Goal: Use online tool/utility: Utilize a website feature to perform a specific function

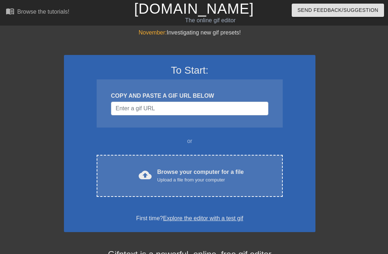
click at [234, 175] on div "Browse your computer for a file Upload a file from your computer" at bounding box center [200, 176] width 87 height 16
click at [242, 171] on div "Browse your computer for a file Upload a file from your computer" at bounding box center [200, 176] width 87 height 16
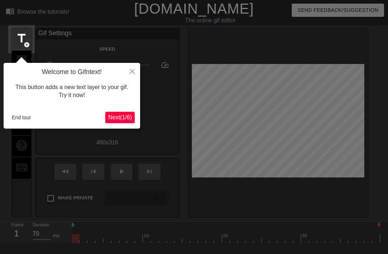
scroll to position [18, 0]
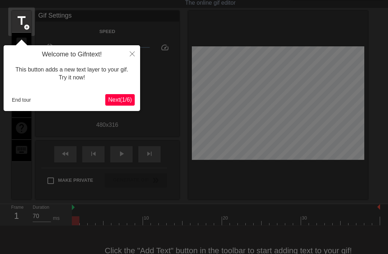
click at [111, 97] on span "Next ( 1 / 6 )" at bounding box center [120, 100] width 24 height 6
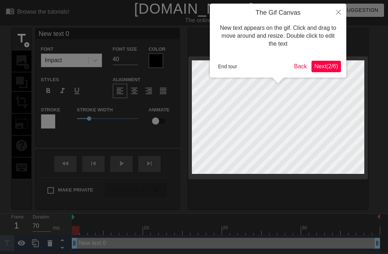
scroll to position [0, 0]
click at [330, 63] on span "Next ( 2 / 6 )" at bounding box center [326, 66] width 24 height 6
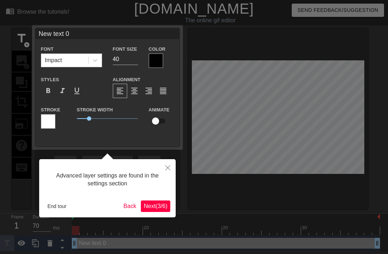
click at [152, 200] on button "Next ( 3 / 6 )" at bounding box center [155, 205] width 29 height 11
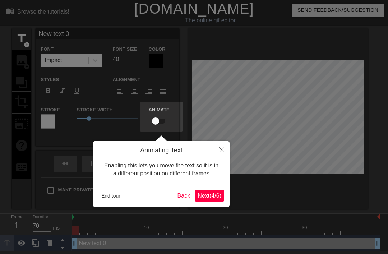
click at [212, 201] on button "Next ( 4 / 6 )" at bounding box center [209, 195] width 29 height 11
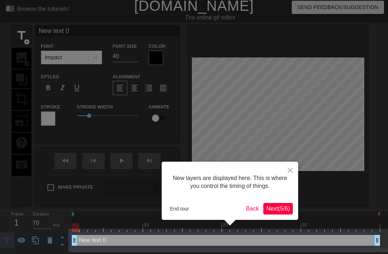
scroll to position [4, 0]
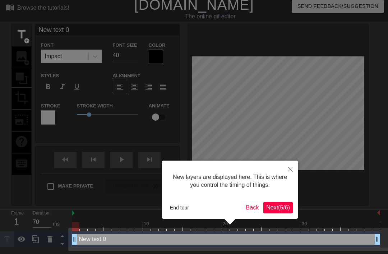
click at [280, 207] on span "Next ( 5 / 6 )" at bounding box center [278, 207] width 24 height 6
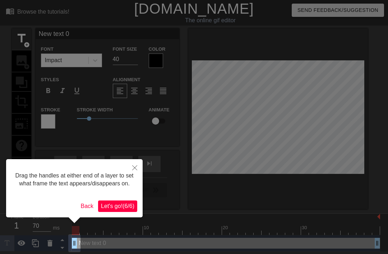
scroll to position [1, 0]
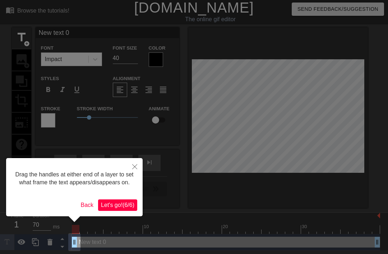
click at [105, 208] on span "Let's go! ( 6 / 6 )" at bounding box center [117, 205] width 33 height 6
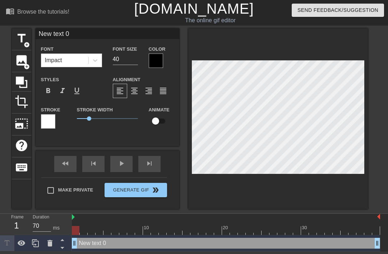
type input "New tet 0"
type textarea "New tet 0"
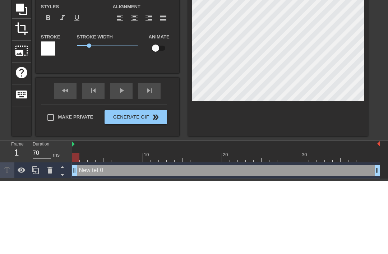
type input "New tt 0"
type textarea "New tt 0"
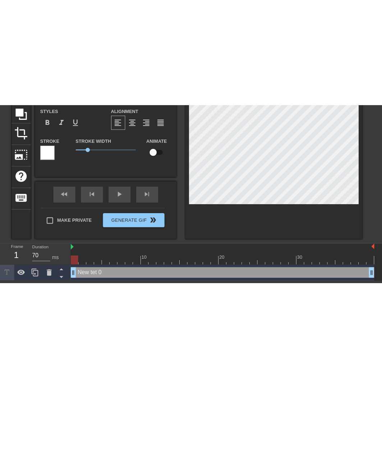
scroll to position [0, 1]
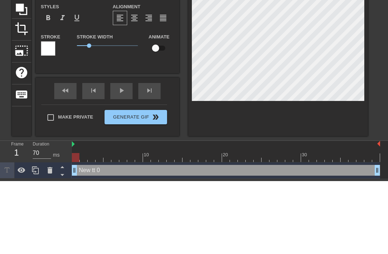
type input "New t 0"
type textarea "New t 0"
type input "Newt 0"
type textarea "Newt 0"
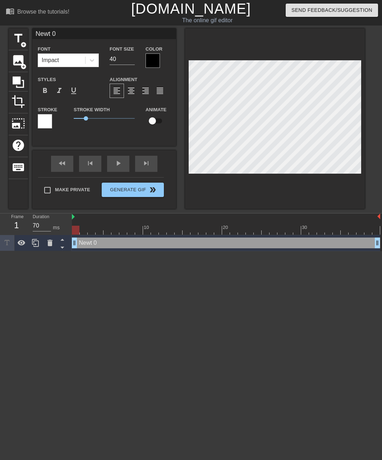
type input "Net 0"
type textarea "Net 0"
type input "Nt 0"
type textarea "Nt 0"
type input "t 0"
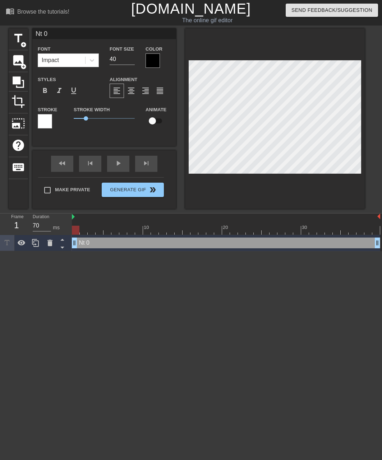
type textarea "t 0"
type input "t0"
type textarea "t0"
type input "0"
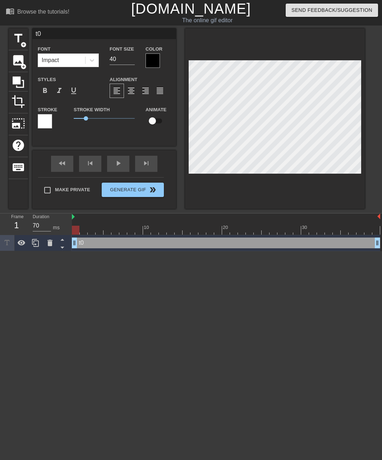
type textarea "0"
type input "0T"
type textarea "0T"
type input "0Th"
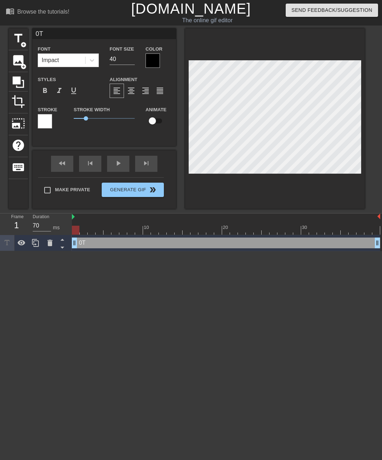
type textarea "0Th"
type input "0The"
type textarea "0The"
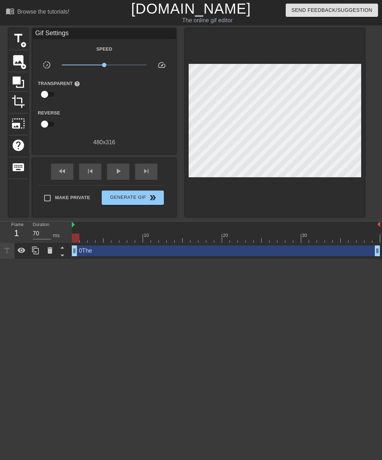
click at [89, 248] on div "0The drag_handle drag_handle" at bounding box center [226, 251] width 308 height 11
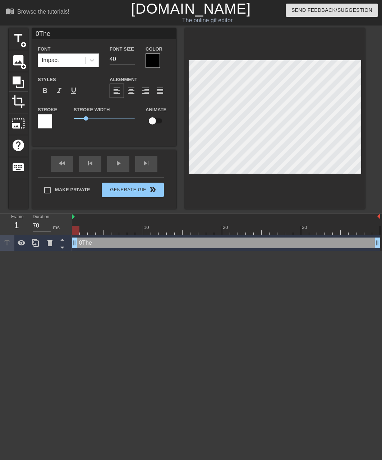
scroll to position [0, 0]
type input "0Th e"
type textarea "0Th e"
type input "0Th Me"
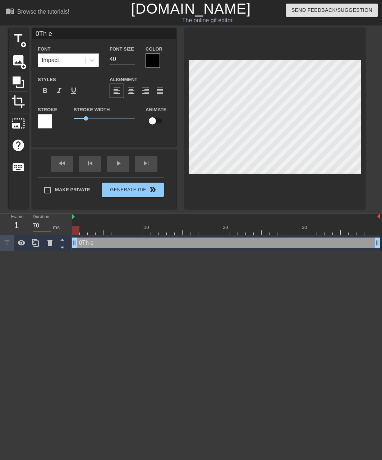
type textarea "0Th Me"
type input "0Th e"
type textarea "0Th e"
type input "0The"
type textarea "0The"
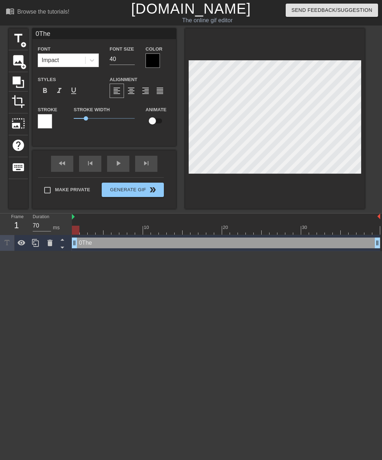
type input "0Te"
type textarea "0Te"
type input "0e"
type textarea "0e"
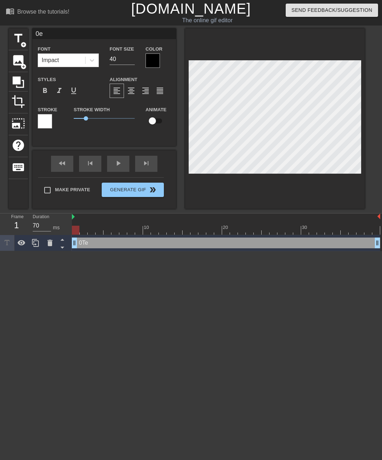
type input "e"
type textarea "e"
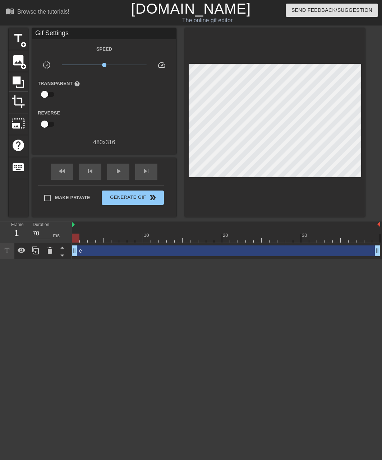
click at [222, 254] on div "e drag_handle drag_handle" at bounding box center [226, 251] width 308 height 11
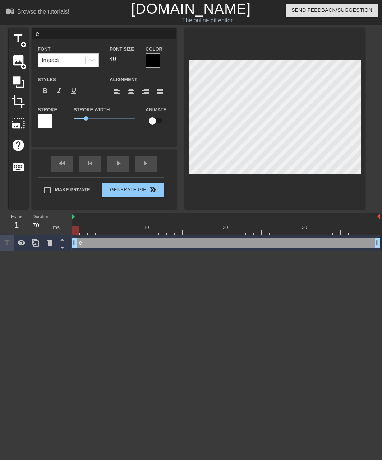
type input "eT"
type textarea "eT"
type input "eTh"
type textarea "eTh"
type input "eThe"
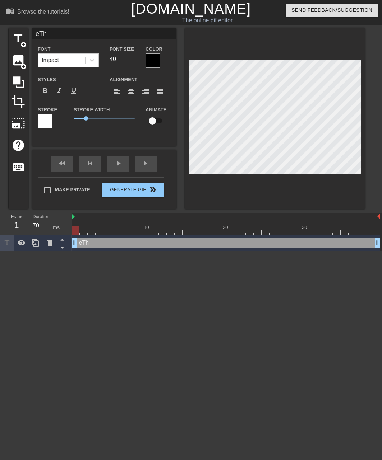
type textarea "eThe"
type input "eThe"
type textarea "eThe"
type input "eThe M"
type textarea "eThe M"
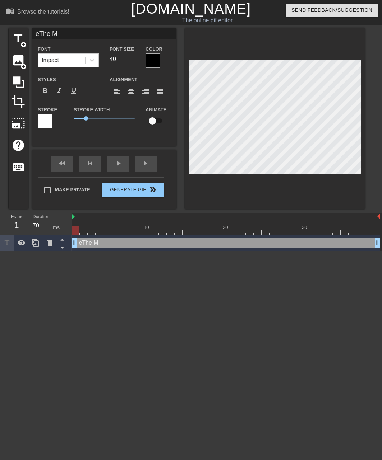
type input "eThe Mi"
type textarea "eThe Mi"
type input "eThe Miz"
type textarea "eThe Miz"
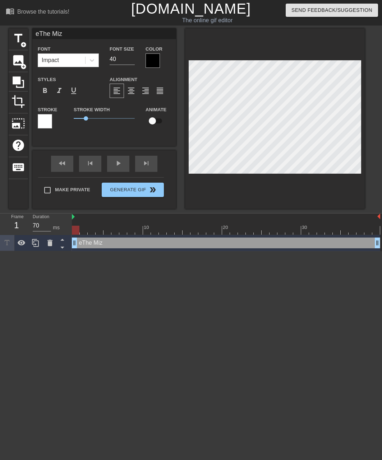
type input "eThe Miz"
type textarea "eThe Miz"
type input "eThe Mi"
type textarea "eThe Mi"
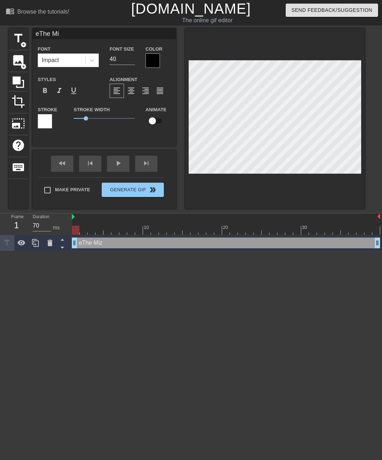
type input "eThe M"
type textarea "eThe M"
type input "eThe"
type textarea "eThe"
type input "eThe"
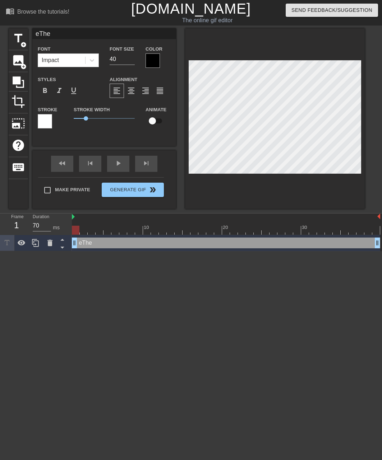
type textarea "eThe"
type input "eTh"
type textarea "eTh"
type input "eT"
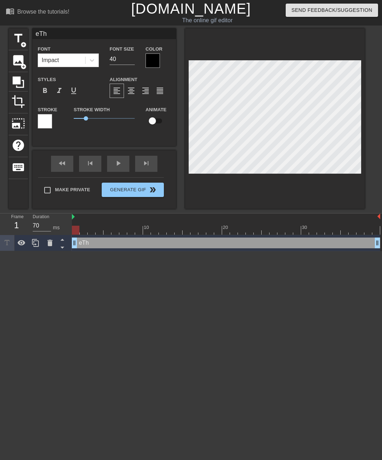
type textarea "eT"
type input "e"
type textarea "e"
type input "s"
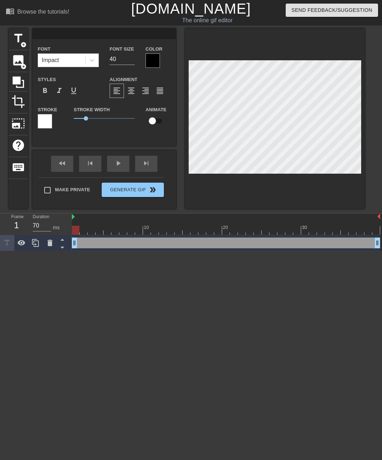
type textarea "s"
type input "sk"
type textarea "sk"
type input "sku"
type textarea "sku"
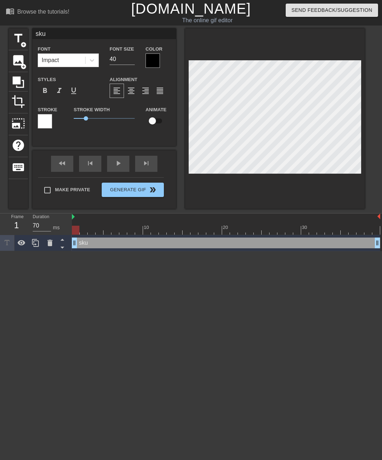
type input "skul"
type textarea "skul"
type input "skull"
type textarea "skull"
type input "skul"
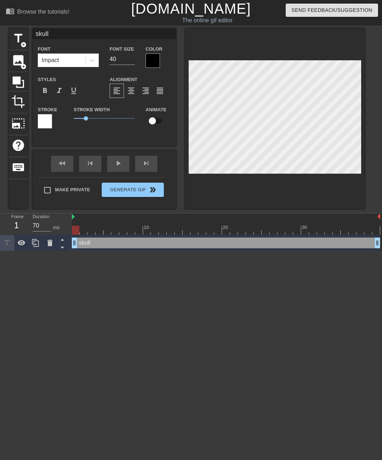
type textarea "skul"
type input "sku"
type textarea "sku"
type input "sk"
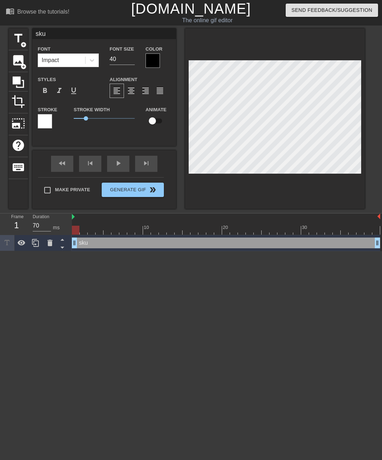
type textarea "sk"
type input "s"
type textarea "s"
type input "S"
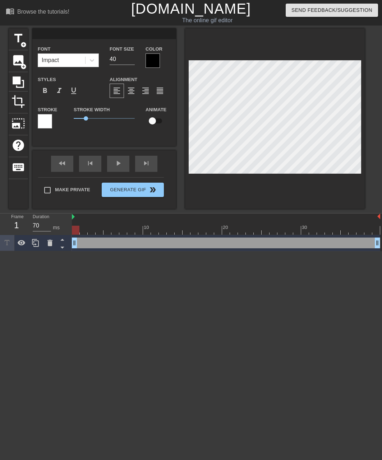
type textarea "S"
type input "Sk"
type textarea "Sk"
type input "Sku"
type textarea "Sku"
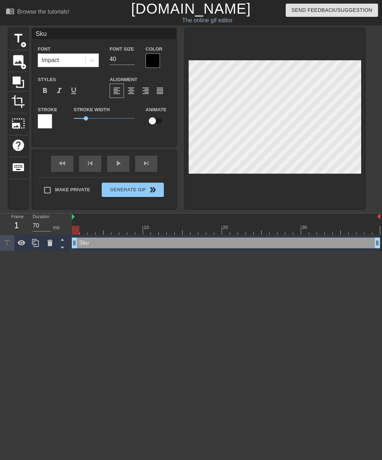
type input "Skul"
type textarea "Skul"
type input "Skull"
type textarea "Skull"
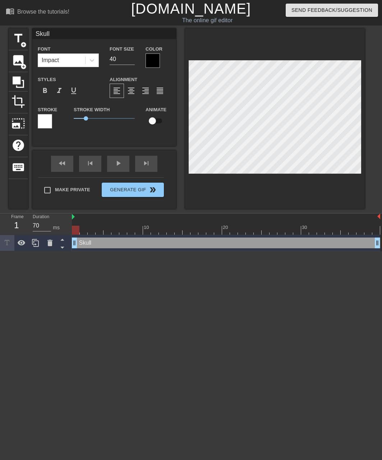
type input "Skull"
type textarea "Skull"
type input "Skull C"
type textarea "Skull C"
type input "Skull Cr"
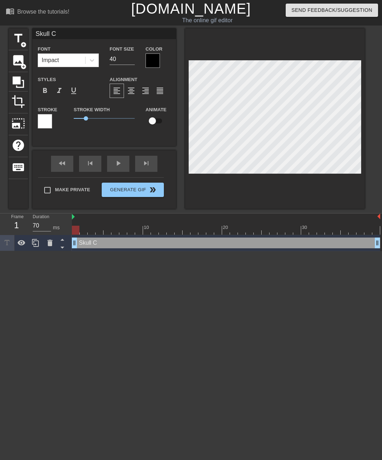
type textarea "Skull Cr"
type input "Skull Cru"
type textarea "Skull Cru"
type input "Skull Crus"
type textarea "Skull Crus"
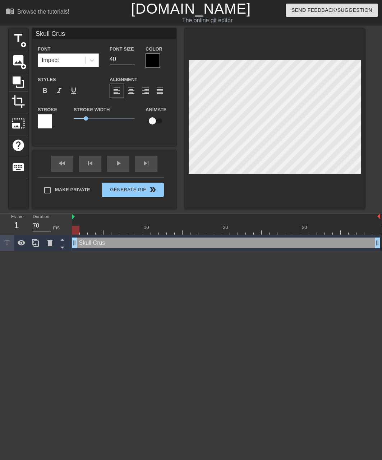
type input "Skull Crush"
type textarea "Skull Crush"
type input "Skull Crushi"
type textarea "Skull Crushi"
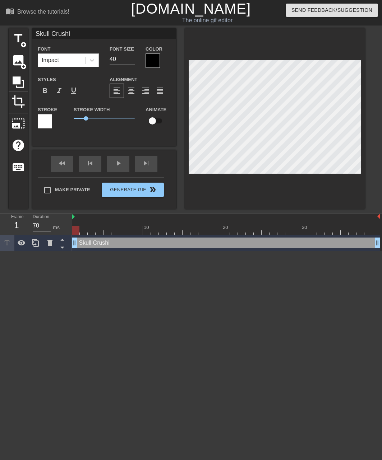
type input "Skull Crushin"
type textarea "Skull Crushin"
type input "Skull Crushing"
type textarea "Skull Crushing"
type input "Skull Crushing"
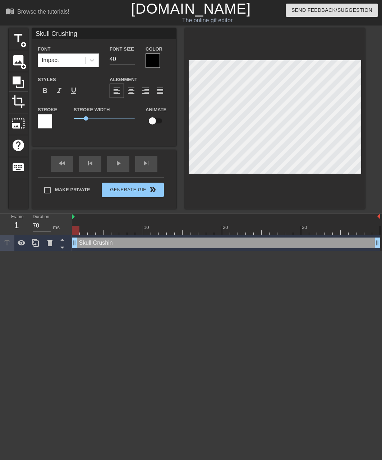
type textarea "Skull Crushing"
type input "Skull Crushing F"
type textarea "Skull Crushing F"
type input "Skull Crushing Fi"
type textarea "Skull Crushing Fi"
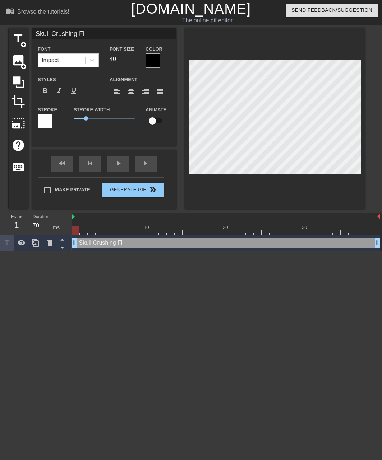
type input "Skull Crushing Fin"
type textarea "Skull Crushing Fin"
type input "Skull Crushing Fina"
type textarea "Skull Crushing Fina"
type input "Skull Crushing Final"
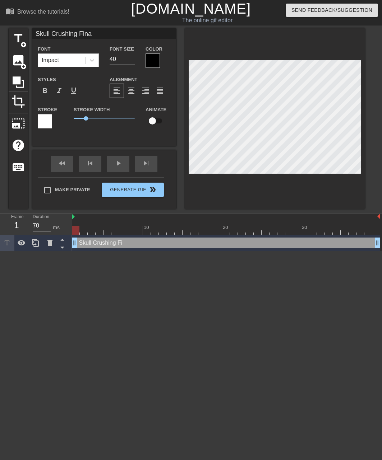
type textarea "Skull Crushing Final"
type input "Skull Crushing Finale"
type textarea "Skull Crushing Finale"
type input "Skull Crushing Finale"
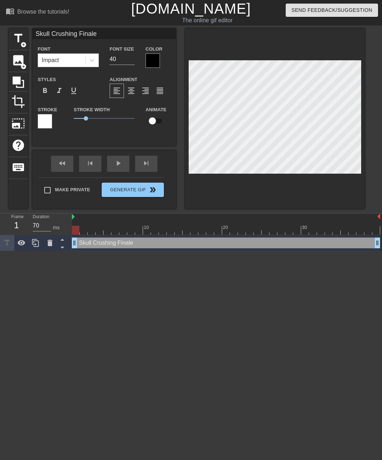
type textarea "Skull Crushing Finale"
type input "Skull Crushing Finalet"
type textarea "Skull Crushing Finale t"
type input "Skull Crushing Finaleth"
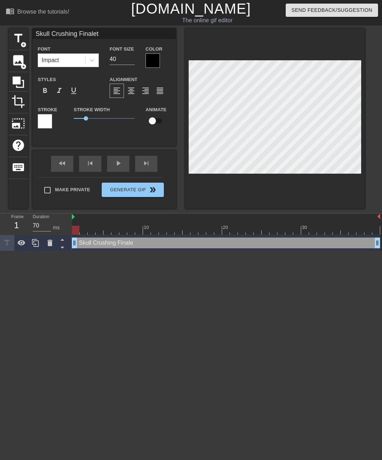
type textarea "Skull Crushing Finale th"
type input "Skull Crushing Finalethr"
type textarea "Skull Crushing Finale thr"
type input "Skull Crushing Finaleth"
type textarea "Skull Crushing Finale th"
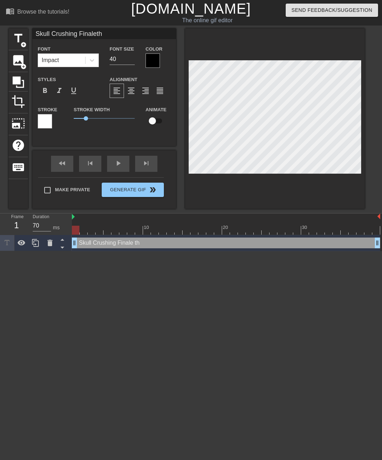
type input "Skull Crushing Finalet"
type textarea "Skull Crushing Finale t"
type input "Skull Crushing Finale"
type textarea "Skull Crushing Finale"
click at [147, 112] on label "Animate" at bounding box center [155, 109] width 21 height 7
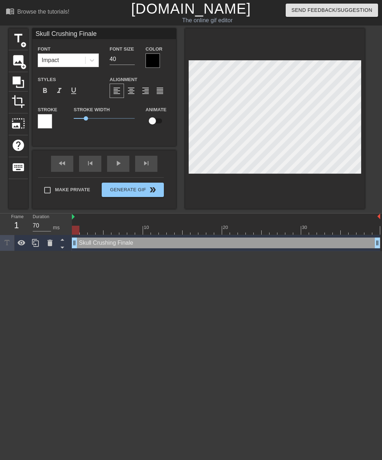
click at [131, 95] on span "format_align_center" at bounding box center [131, 91] width 9 height 9
type input "Skull Crushing FinaleT"
type textarea "Skull Crushing Finale T"
type input "Skull Crushing FinaleTh"
type textarea "Skull Crushing Finale Th"
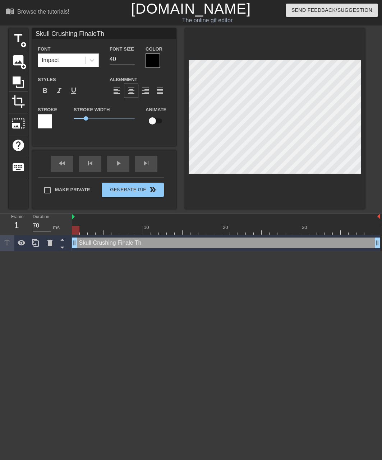
type input "Skull Crushing FinaleThe"
type textarea "Skull Crushing Finale The"
type input "Skull Crushing FinaleThe"
type textarea "Skull Crushing Finale The"
type input "Skull Crushing FinaleThe M"
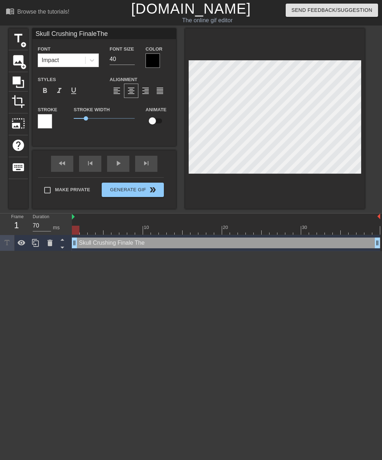
type textarea "Skull Crushing Finale The M"
type input "Skull Crushing FinaleThe Mi"
type textarea "Skull Crushing Finale The Mi"
type input "Skull Crushing FinaleThe Mix"
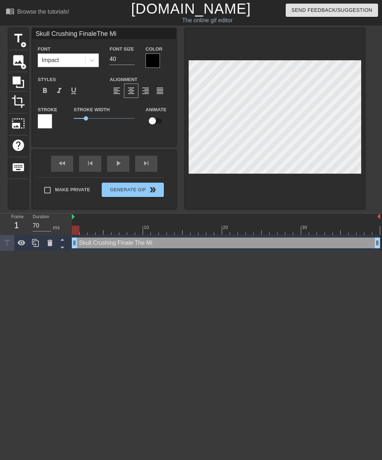
type textarea "Skull Crushing Finale The Mix"
type input "Skull Crushing FinaleThe Mi"
type textarea "Skull Crushing Finale The Mi"
type input "Skull Crushing FinaleThe Miz"
type textarea "Skull Crushing Finale [PERSON_NAME]"
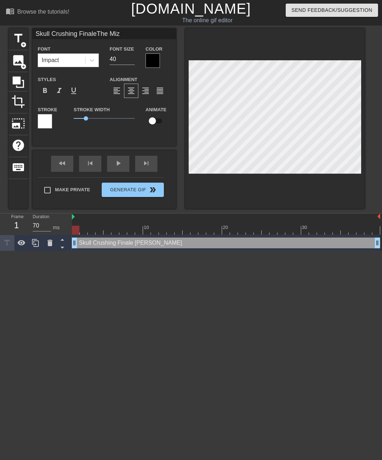
click at [94, 60] on icon at bounding box center [92, 60] width 4 height 3
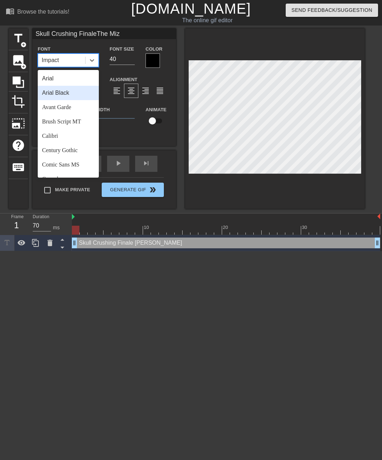
click at [49, 93] on div "Arial Black" at bounding box center [68, 93] width 61 height 14
click at [52, 107] on div "Avant Garde" at bounding box center [68, 107] width 61 height 14
type input "Skull Crushing FinaleThe Miz"
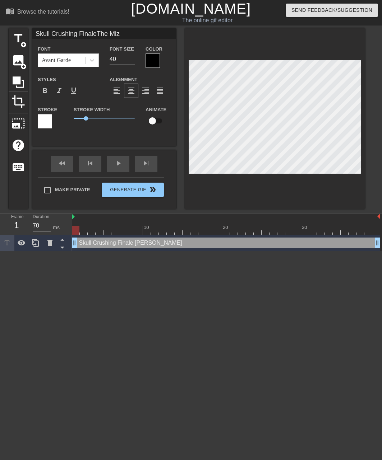
click at [60, 95] on span "format_italic" at bounding box center [59, 91] width 9 height 9
click at [78, 95] on div "format_underline" at bounding box center [73, 91] width 14 height 14
click at [79, 98] on div "format_underline" at bounding box center [73, 91] width 14 height 14
click at [43, 95] on span "format_bold" at bounding box center [45, 91] width 9 height 9
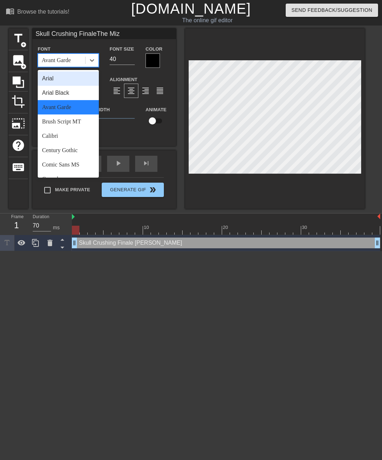
click at [43, 251] on html "menu_book Browse the tutorials! [DOMAIN_NAME] The online gif editor Send Feedba…" at bounding box center [191, 125] width 382 height 251
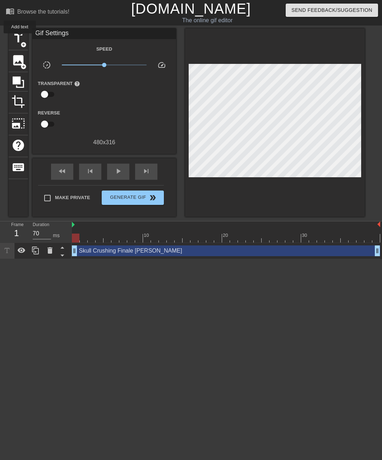
click at [20, 38] on span "title" at bounding box center [18, 39] width 14 height 14
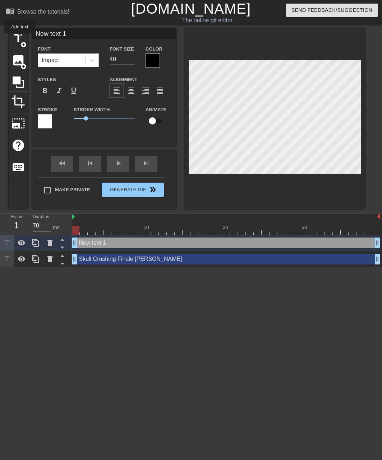
click at [153, 61] on div at bounding box center [152, 61] width 14 height 14
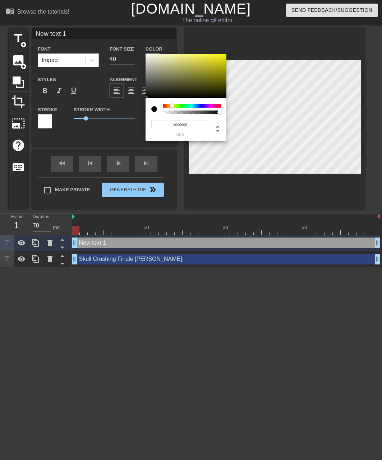
click at [167, 107] on div at bounding box center [192, 106] width 58 height 4
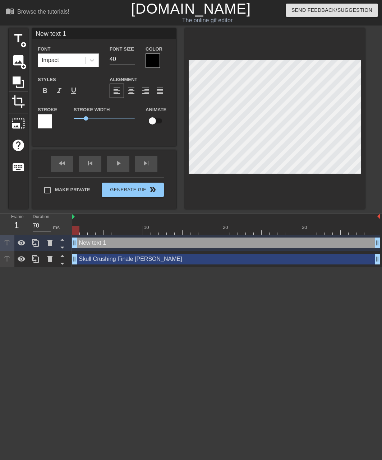
scroll to position [0, 1]
click at [89, 244] on div "New text 1 drag_handle drag_handle" at bounding box center [226, 243] width 308 height 11
click at [50, 246] on icon at bounding box center [49, 243] width 5 height 6
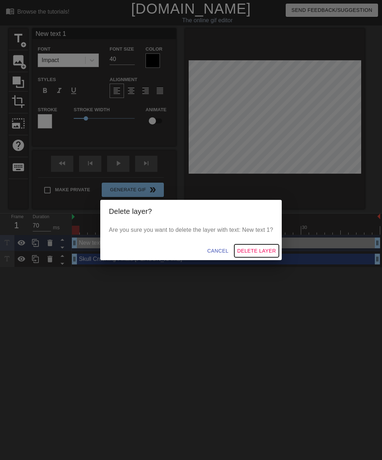
click at [263, 245] on button "Delete Layer" at bounding box center [256, 251] width 45 height 13
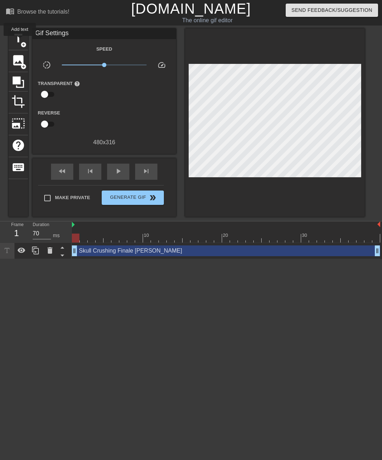
click at [20, 41] on span "title" at bounding box center [18, 39] width 14 height 14
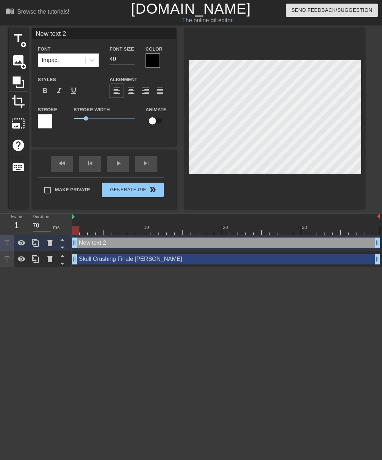
click at [155, 59] on div at bounding box center [152, 61] width 14 height 14
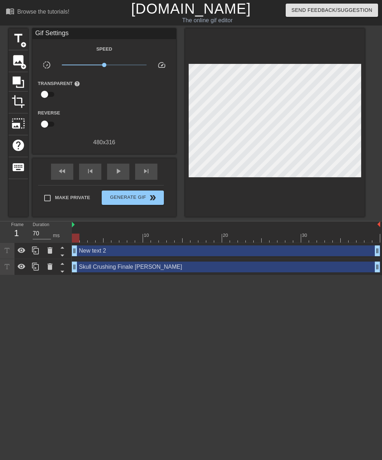
click at [222, 252] on div "New text 2 drag_handle drag_handle" at bounding box center [226, 251] width 308 height 11
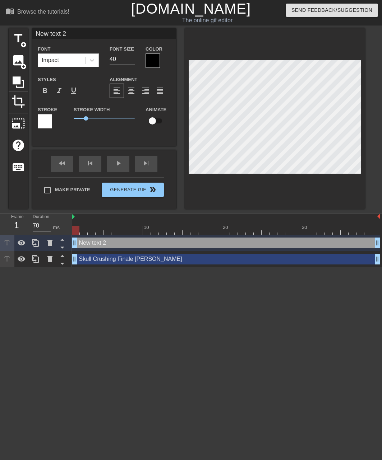
click at [48, 247] on icon at bounding box center [50, 243] width 9 height 9
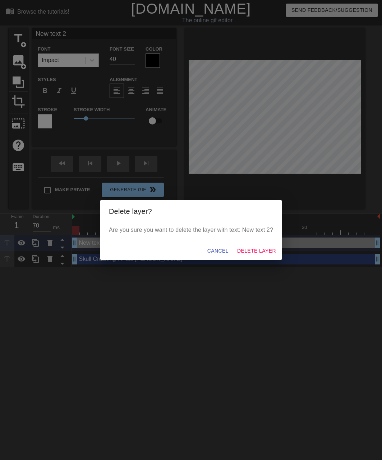
click at [258, 250] on span "Delete Layer" at bounding box center [256, 251] width 39 height 9
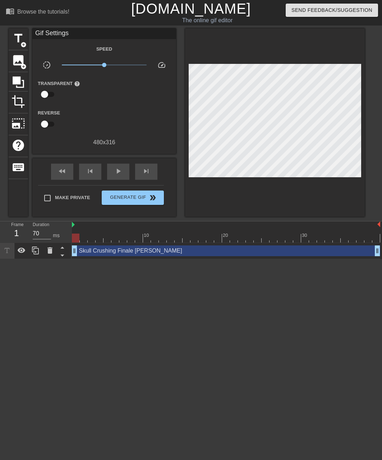
click at [91, 253] on div "Skull Crushing Finale [PERSON_NAME] drag_handle drag_handle" at bounding box center [226, 251] width 308 height 11
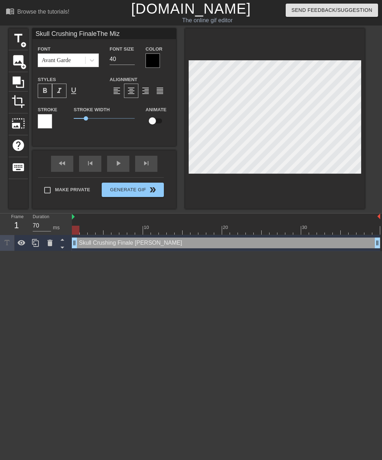
click at [154, 58] on div at bounding box center [152, 61] width 14 height 14
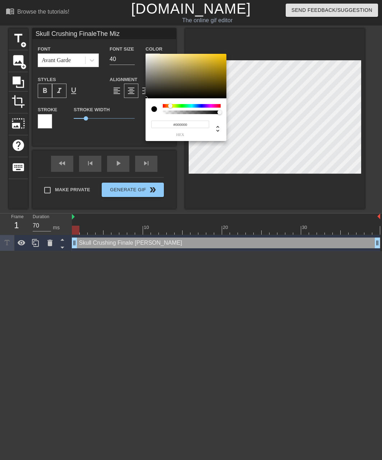
click at [173, 108] on div at bounding box center [192, 109] width 58 height 10
click at [173, 108] on div at bounding box center [174, 106] width 4 height 4
type input "Skull Crushing FinaleThe Miz"
type input "#D5DE1A"
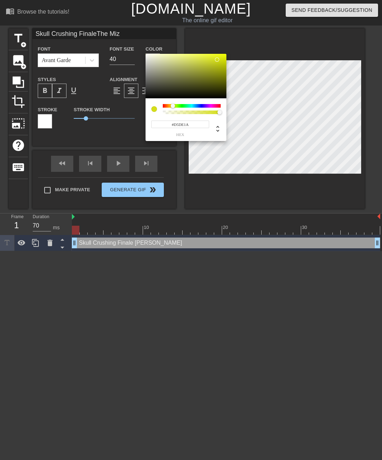
click at [217, 60] on div at bounding box center [217, 59] width 4 height 4
type input "Skull Crushing FinaleThe Miz"
type input "#D3DC18"
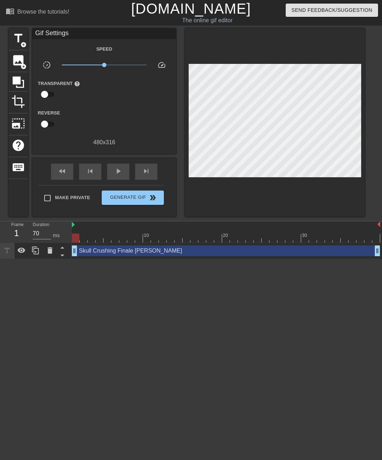
click at [57, 92] on input "checkbox" at bounding box center [44, 95] width 41 height 14
checkbox input "true"
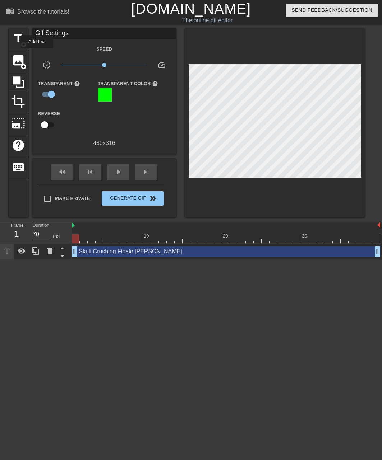
click at [16, 42] on span "title" at bounding box center [18, 39] width 14 height 14
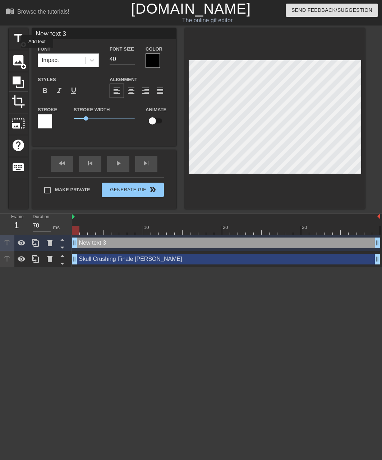
click at [247, 242] on div "New text 3 drag_handle drag_handle" at bounding box center [226, 243] width 308 height 11
click at [48, 246] on icon at bounding box center [49, 243] width 5 height 6
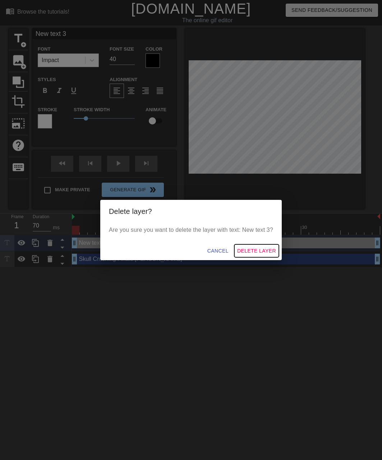
click at [257, 249] on span "Delete Layer" at bounding box center [256, 251] width 39 height 9
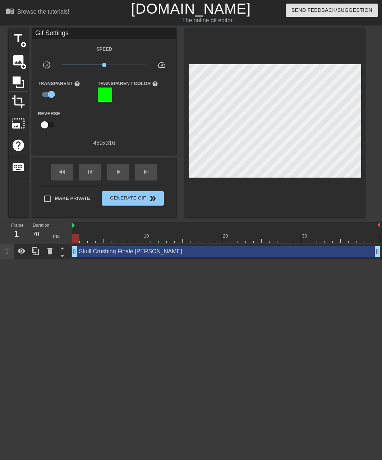
click at [250, 254] on div "Skull Crushing Finale [PERSON_NAME] drag_handle drag_handle" at bounding box center [226, 251] width 308 height 11
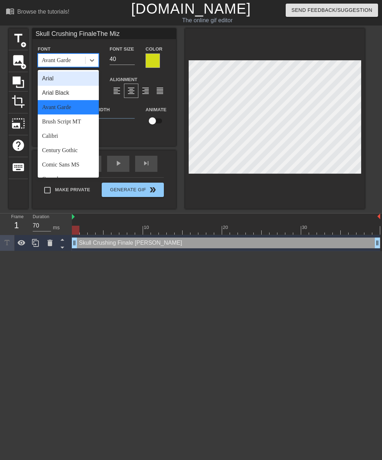
click at [50, 75] on div "Arial" at bounding box center [68, 78] width 61 height 14
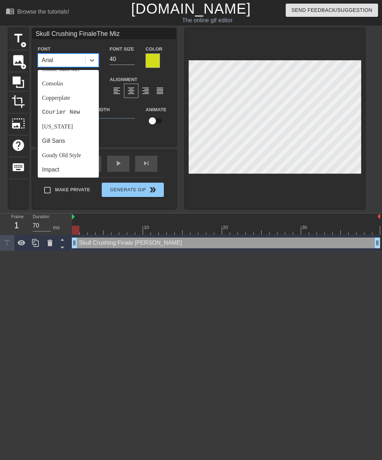
scroll to position [99, 0]
click at [48, 164] on div "Impact" at bounding box center [68, 166] width 61 height 14
type input "Skull Crushing FinaleThe Miz"
